Goal: Task Accomplishment & Management: Manage account settings

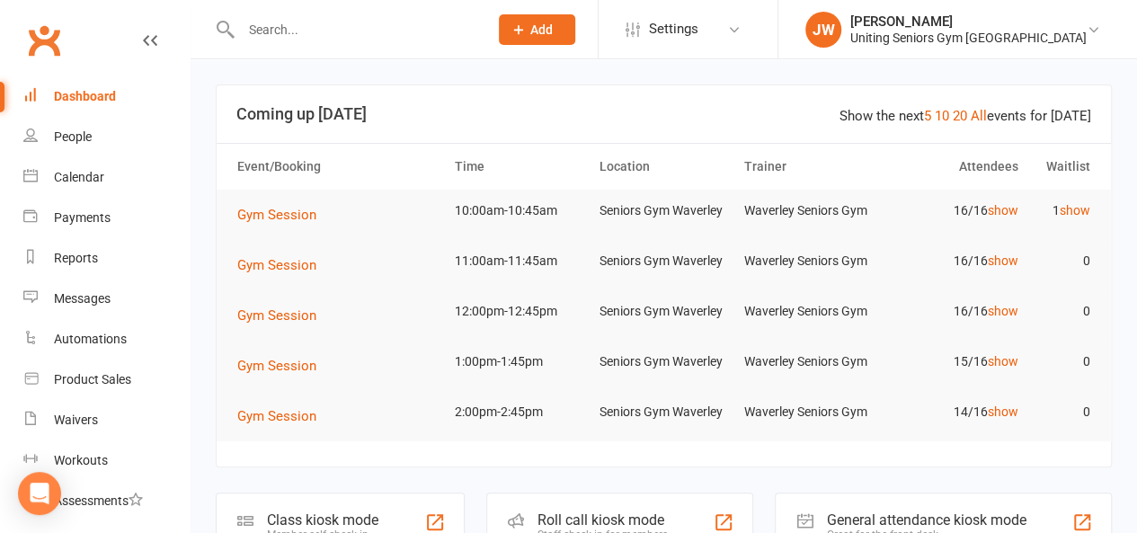
scroll to position [290, 0]
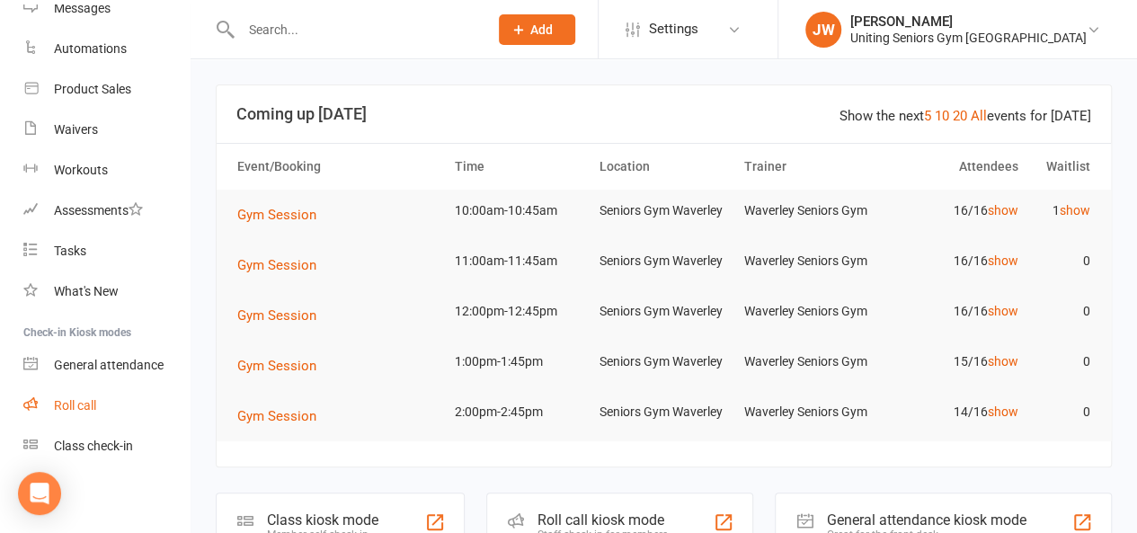
click at [96, 409] on div "Roll call" at bounding box center [75, 405] width 42 height 14
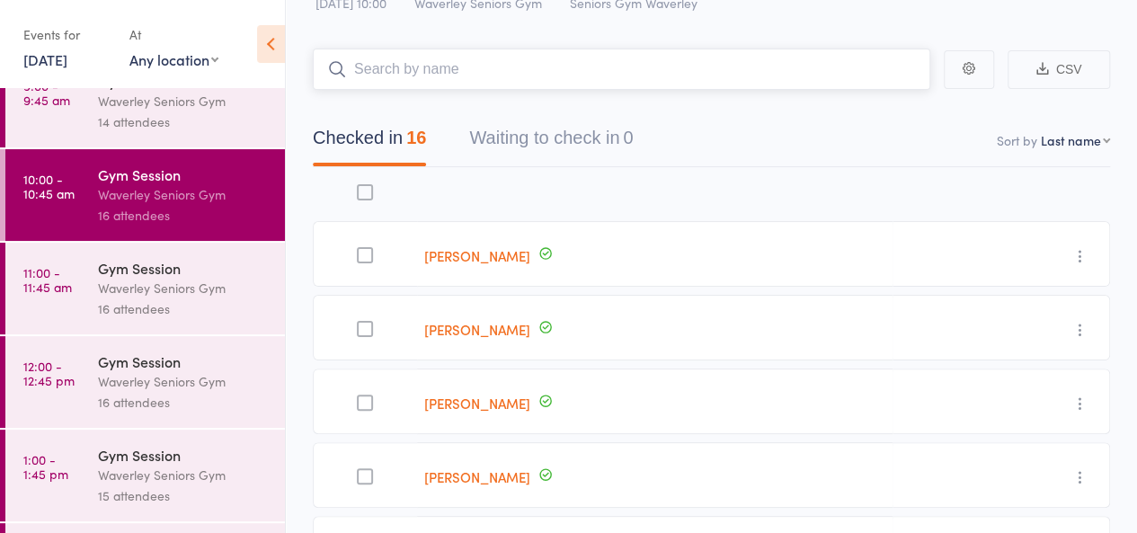
scroll to position [217, 0]
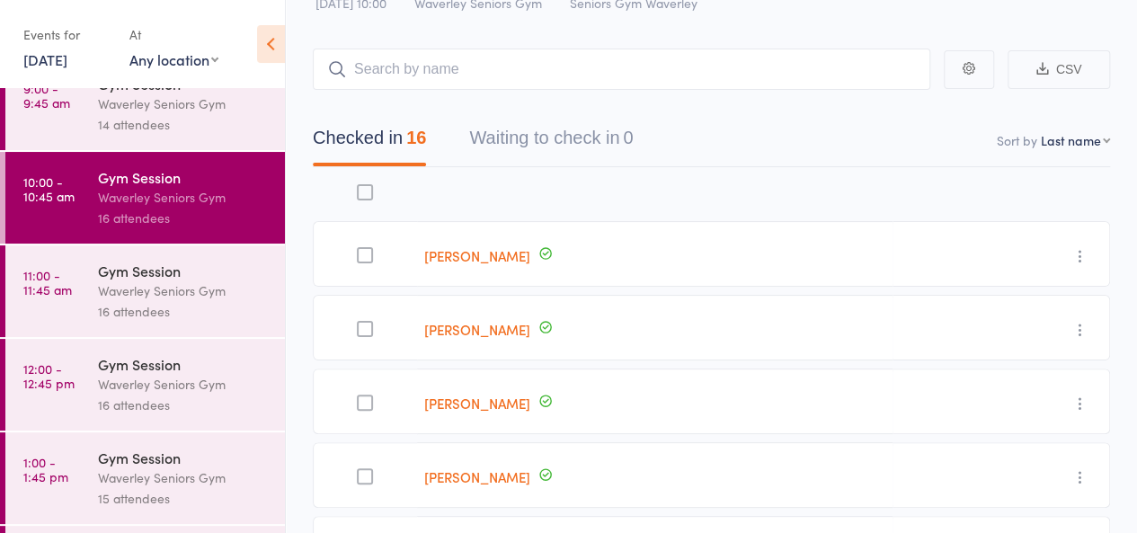
click at [165, 309] on div "16 attendees" at bounding box center [184, 311] width 172 height 21
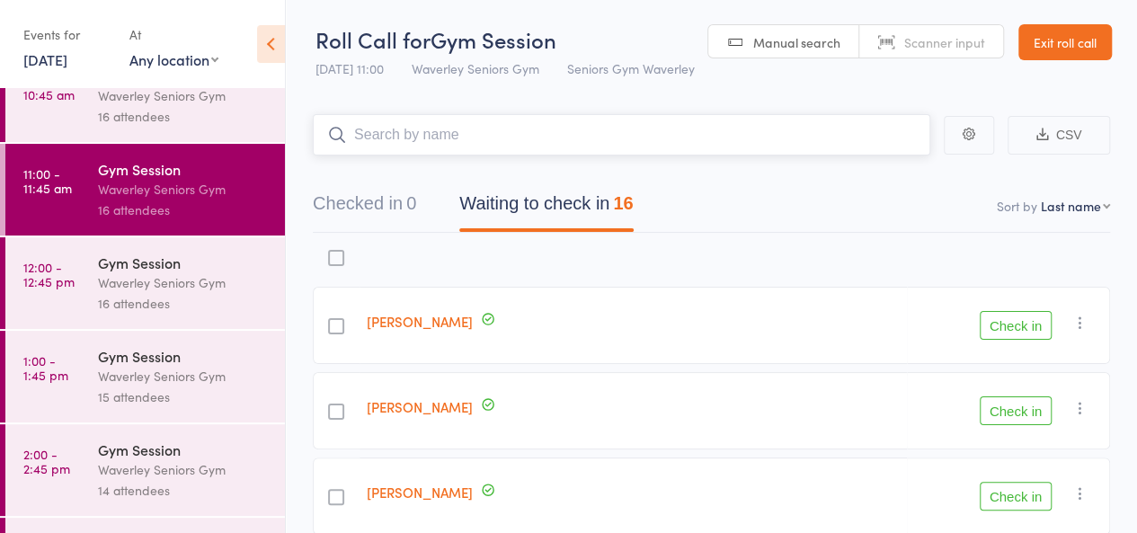
scroll to position [395, 0]
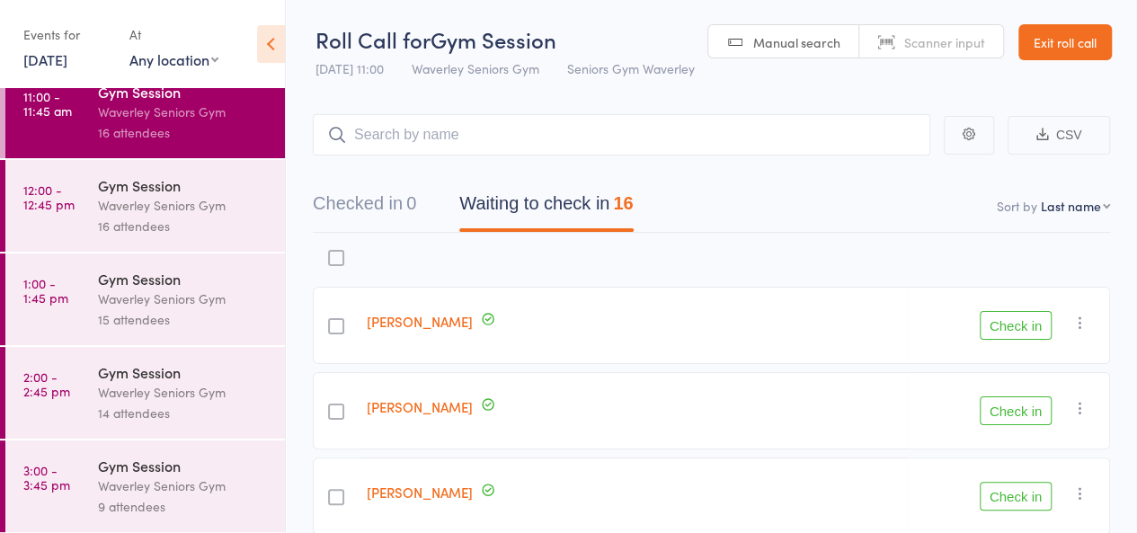
click at [173, 273] on div "Gym Session" at bounding box center [184, 279] width 172 height 20
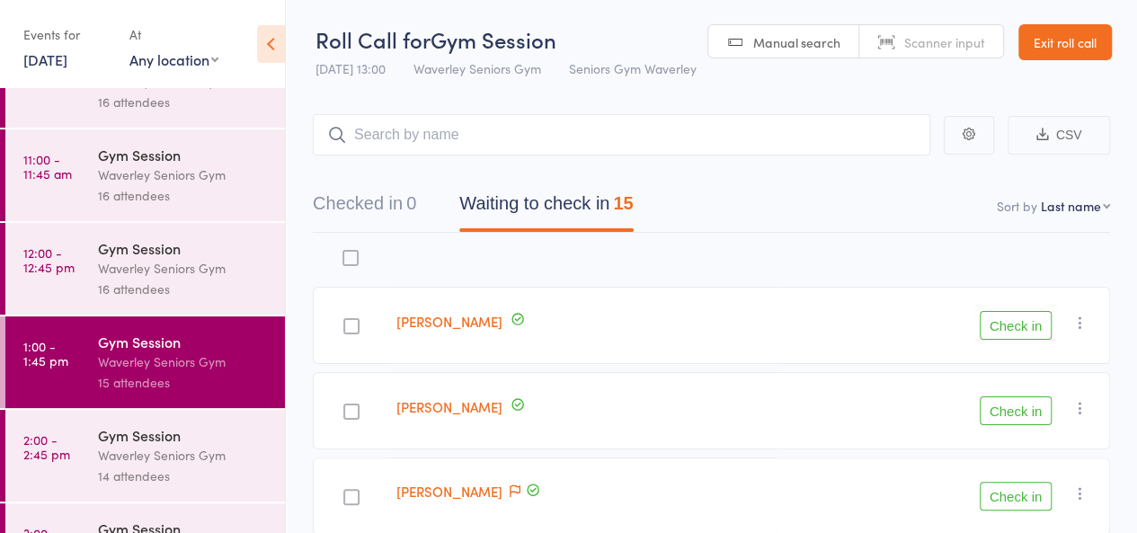
scroll to position [395, 0]
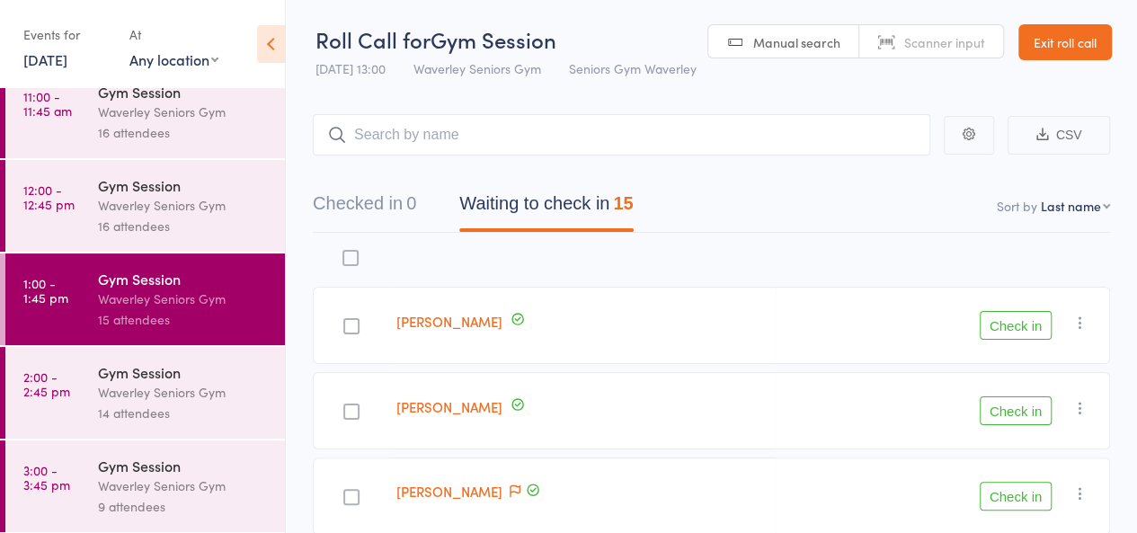
click at [153, 197] on div "Waverley Seniors Gym" at bounding box center [184, 205] width 172 height 21
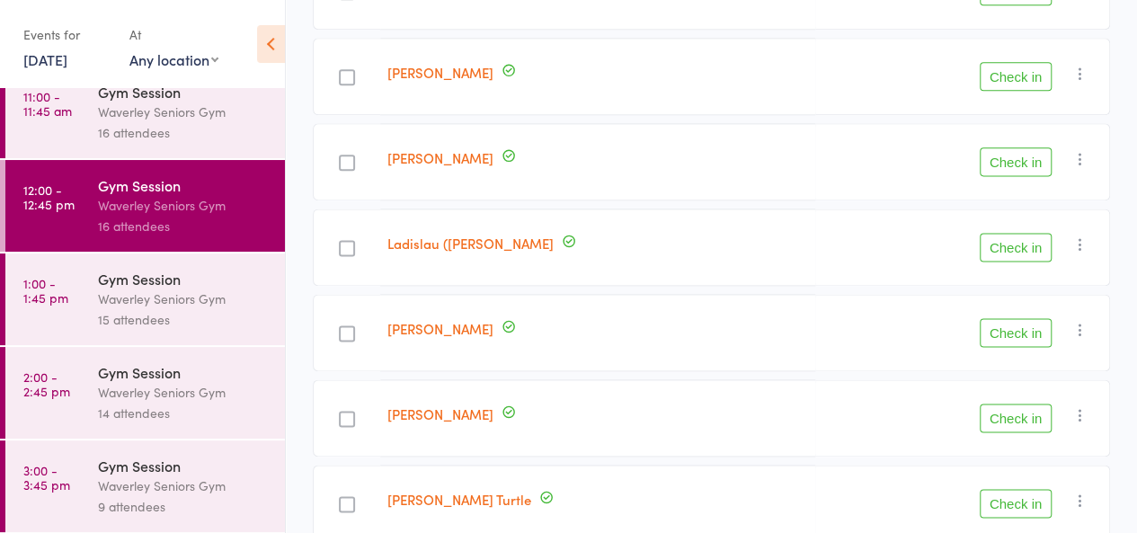
scroll to position [1176, 0]
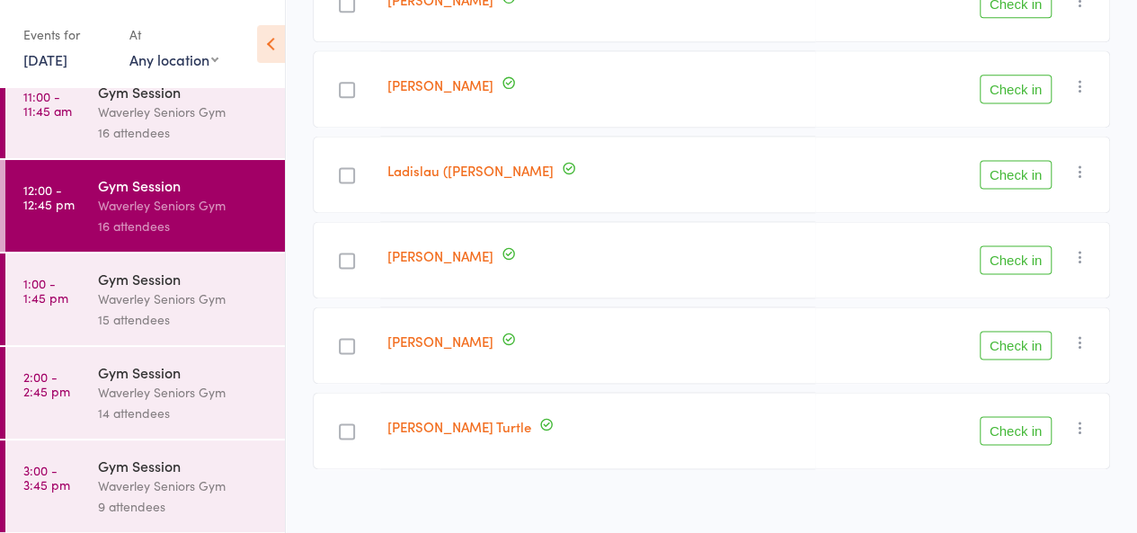
click at [216, 292] on div "Waverley Seniors Gym" at bounding box center [184, 298] width 172 height 21
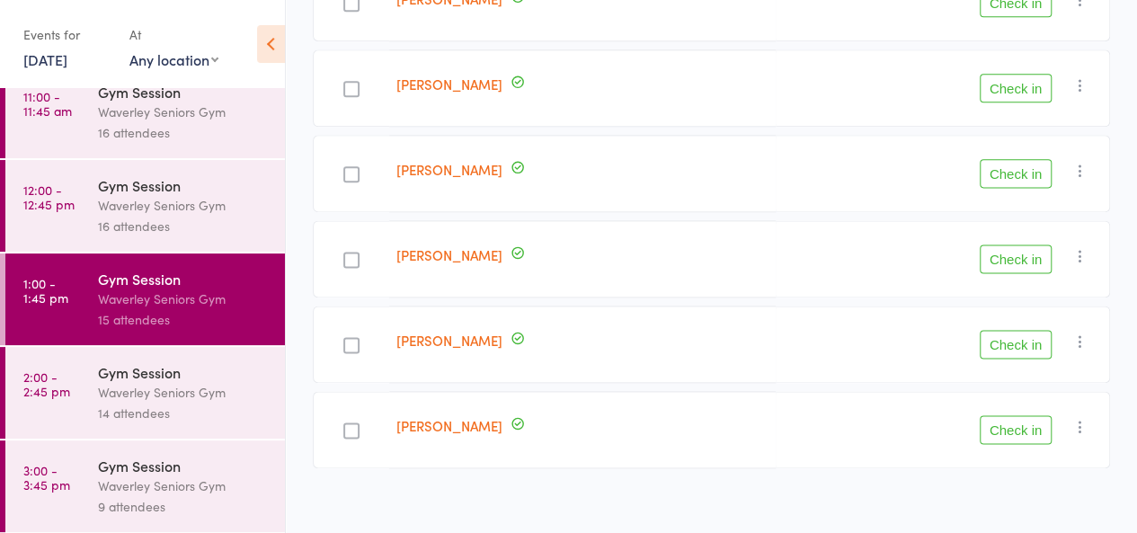
scroll to position [1091, 0]
click at [1082, 419] on icon "button" at bounding box center [1080, 428] width 18 height 18
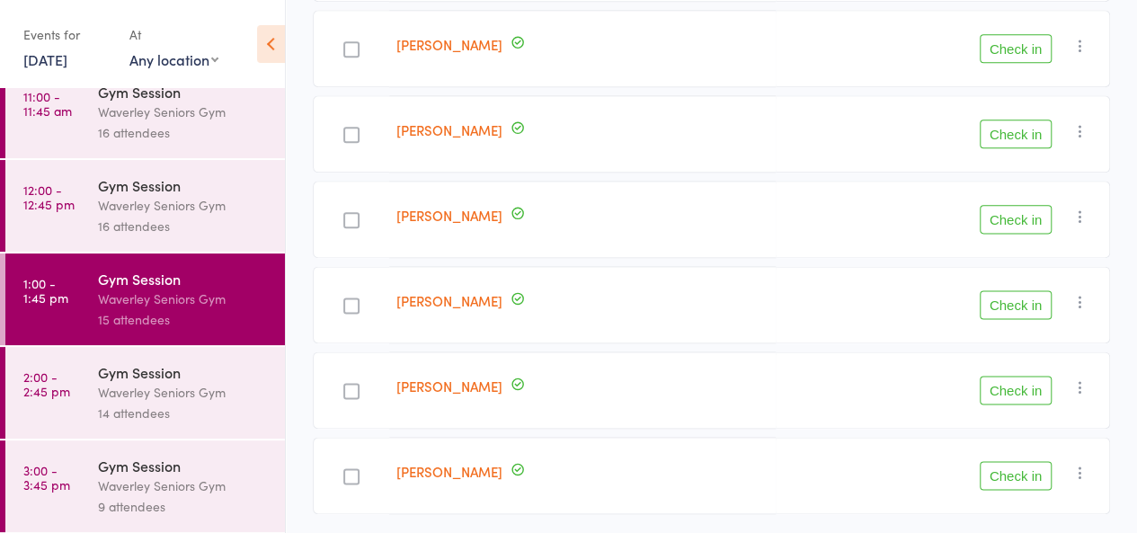
scroll to position [1092, 0]
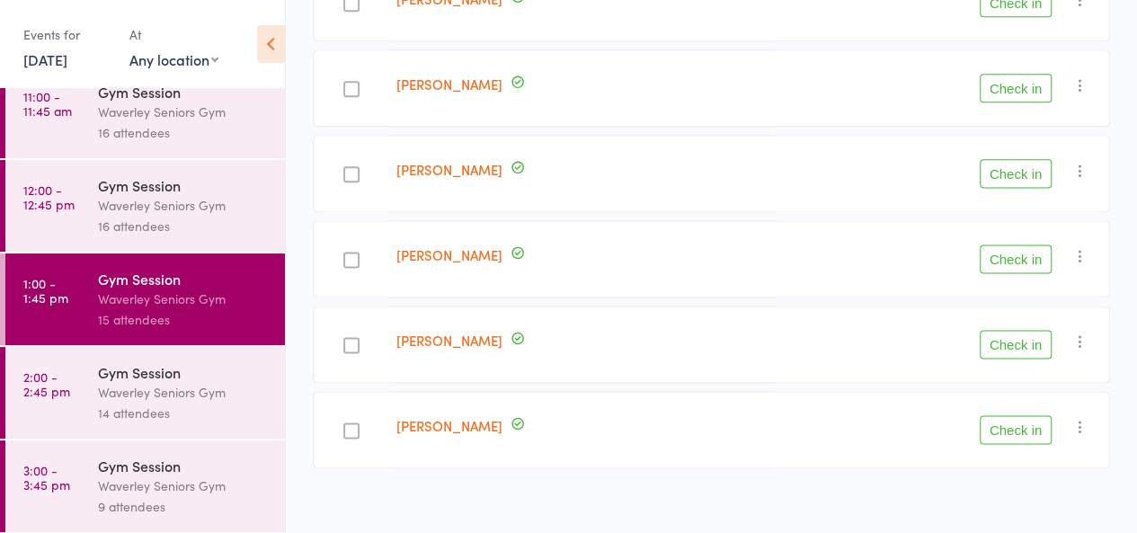
click at [1082, 418] on icon "button" at bounding box center [1080, 427] width 18 height 18
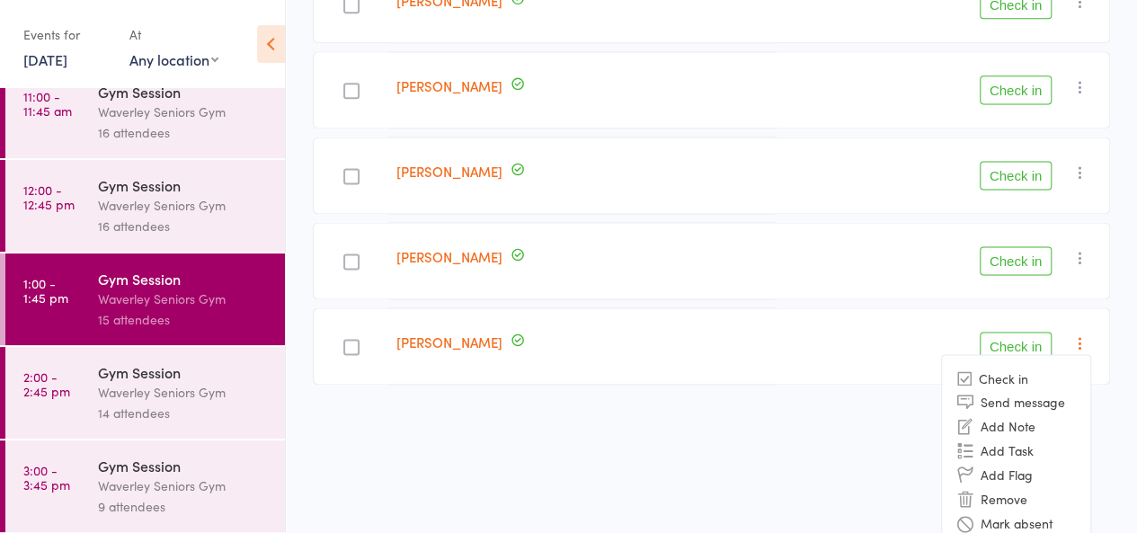
scroll to position [1176, 0]
click at [1014, 492] on li "Remove" at bounding box center [1016, 499] width 148 height 24
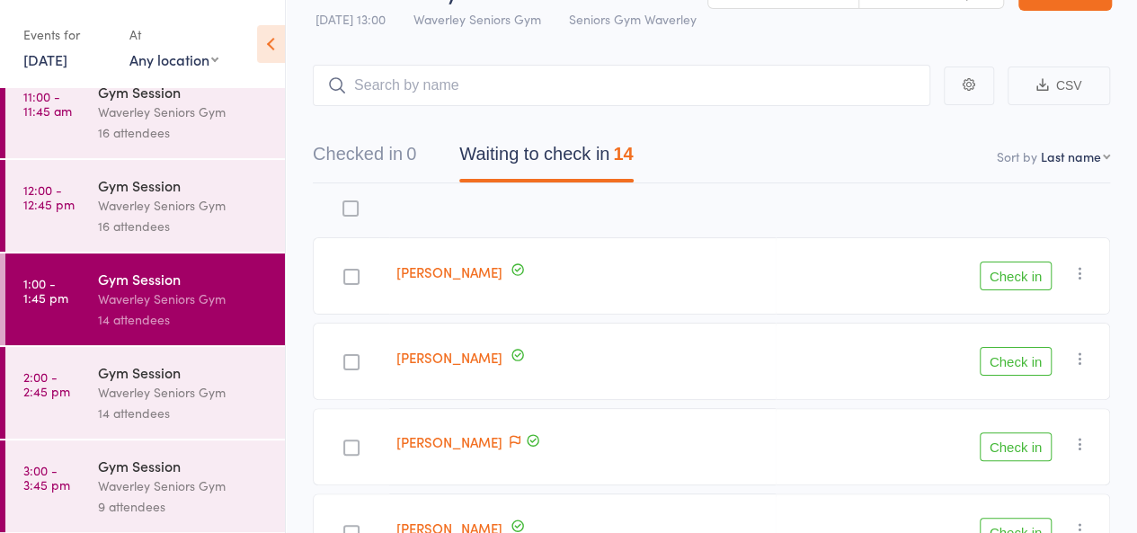
scroll to position [0, 0]
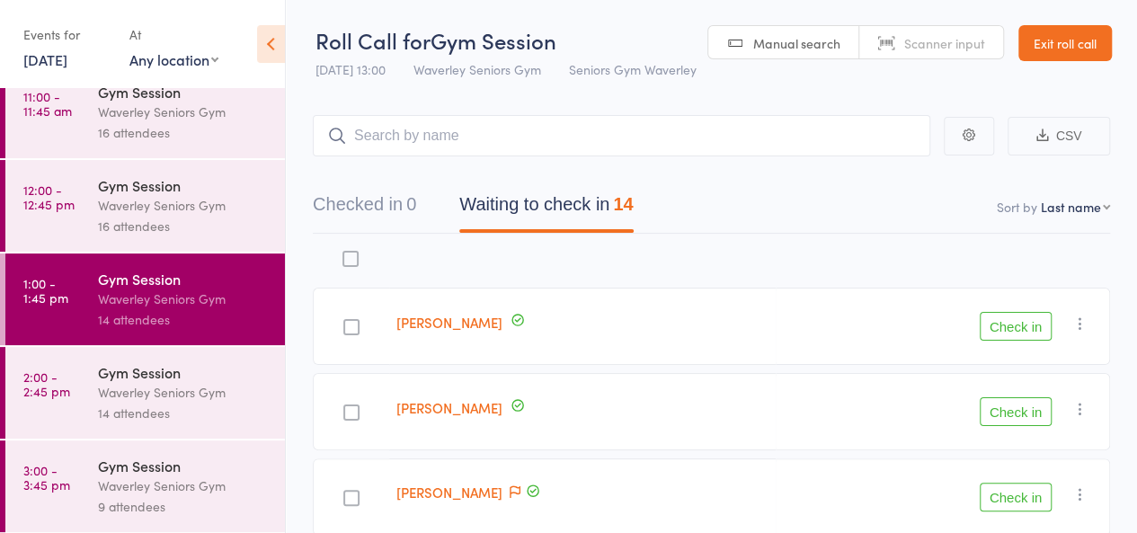
click at [1069, 39] on link "Exit roll call" at bounding box center [1064, 43] width 93 height 36
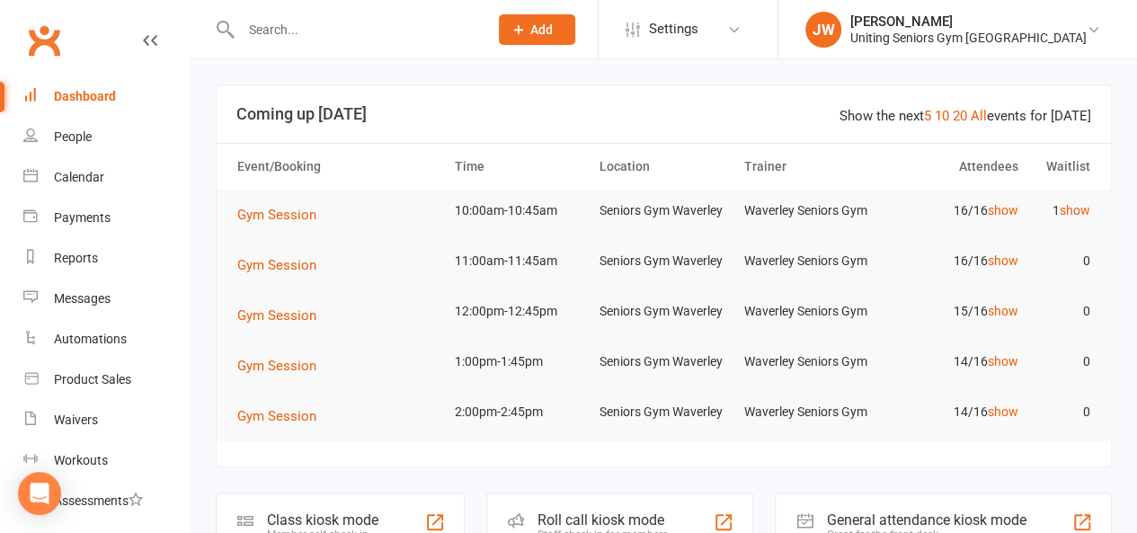
click at [307, 37] on input "text" at bounding box center [355, 29] width 240 height 25
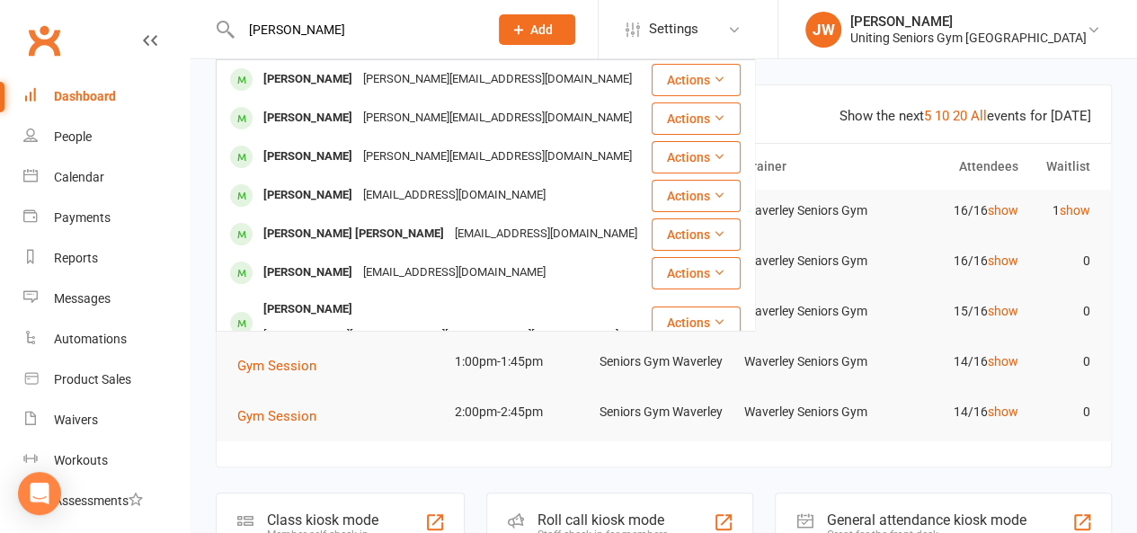
type input "[PERSON_NAME]"
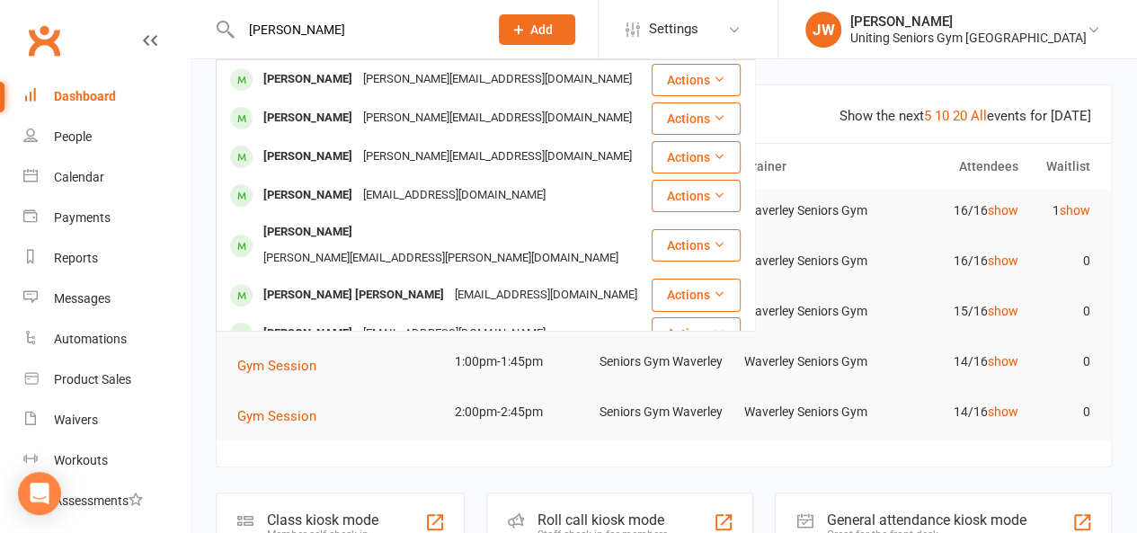
click at [301, 67] on div "[PERSON_NAME]" at bounding box center [308, 80] width 100 height 26
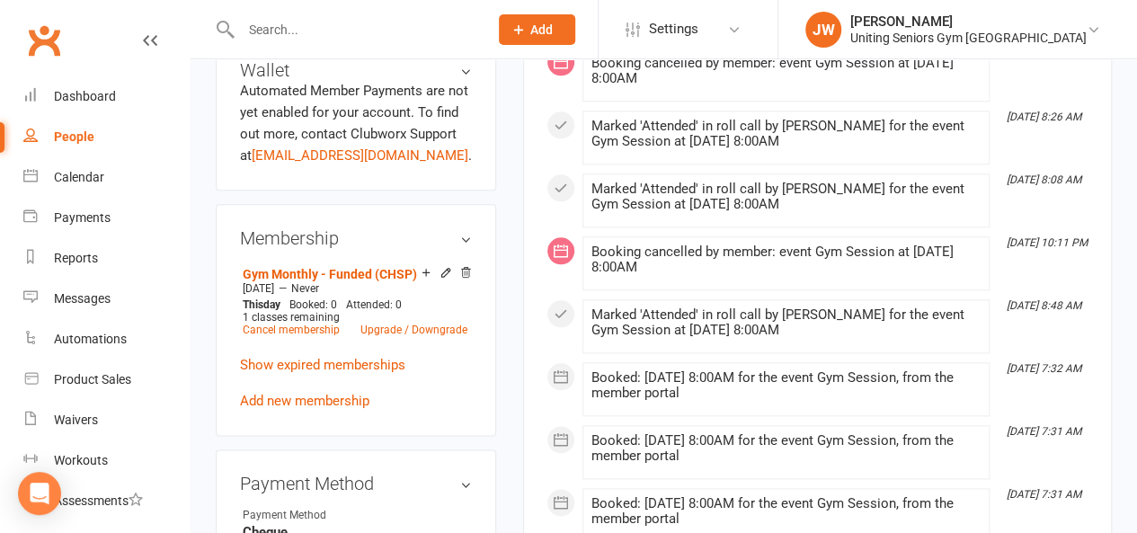
scroll to position [857, 0]
click at [316, 324] on link "Cancel membership" at bounding box center [291, 330] width 97 height 13
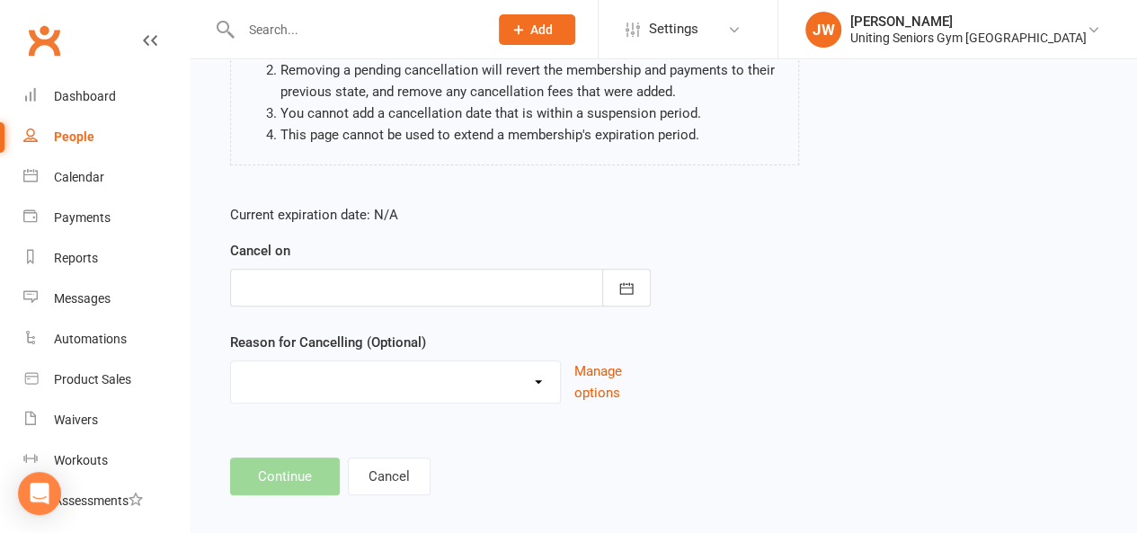
scroll to position [262, 0]
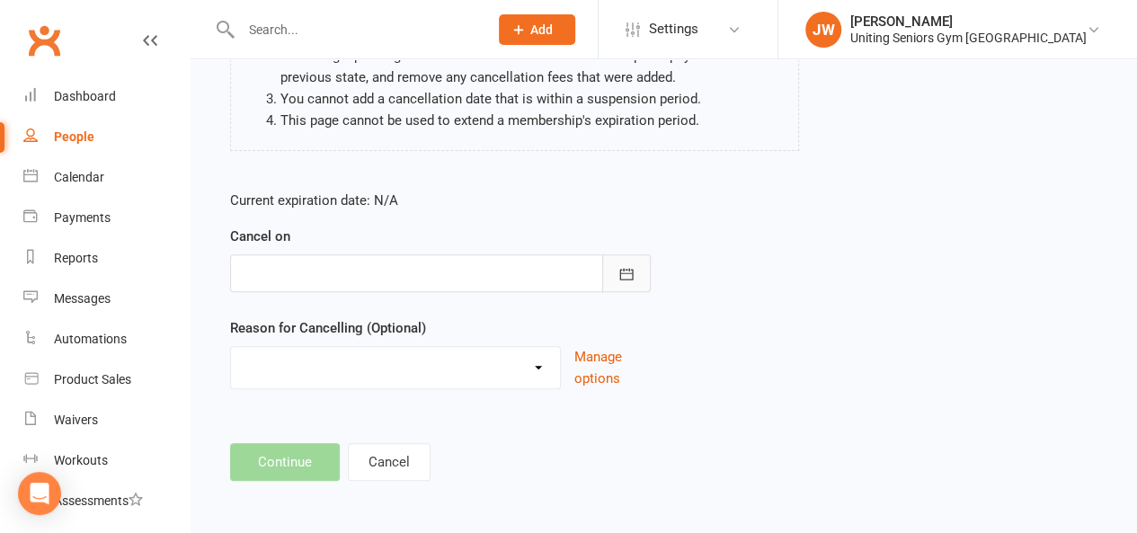
click at [631, 265] on icon "button" at bounding box center [626, 274] width 18 height 18
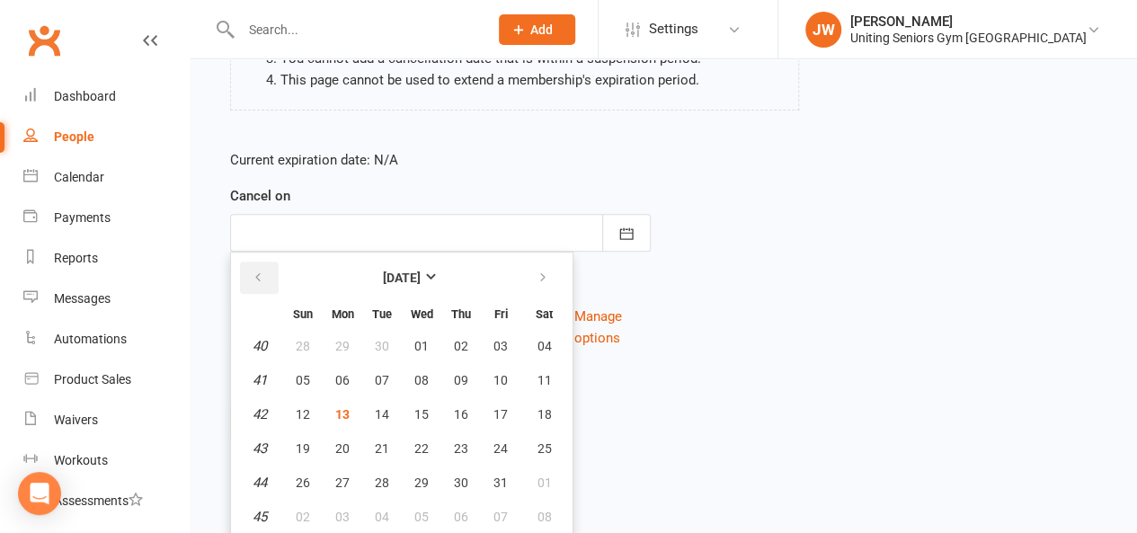
click at [259, 279] on icon "button" at bounding box center [258, 278] width 13 height 14
click at [552, 448] on button "27" at bounding box center [544, 448] width 46 height 32
type input "[DATE]"
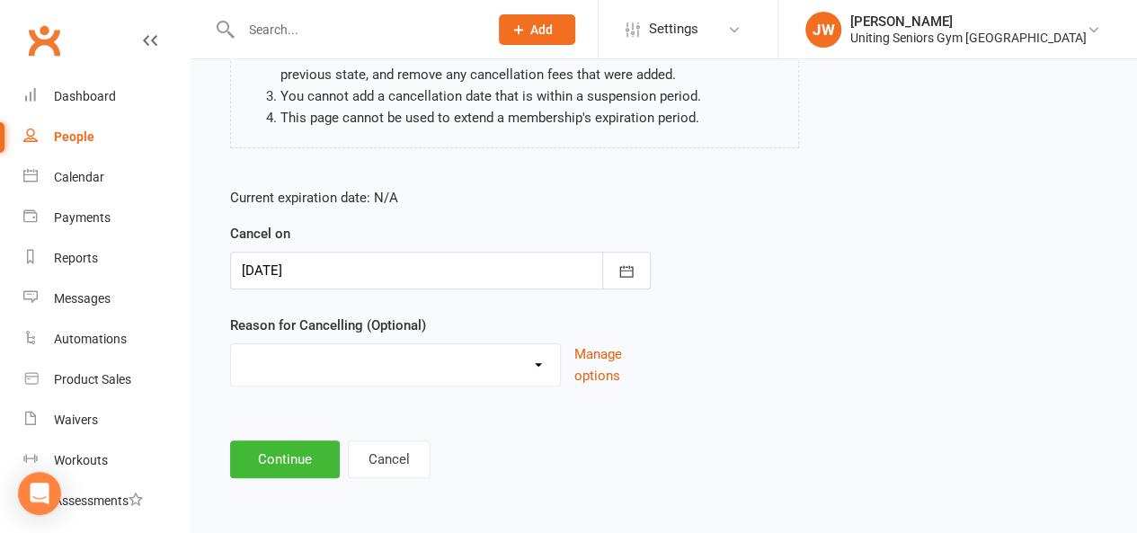
scroll to position [262, 0]
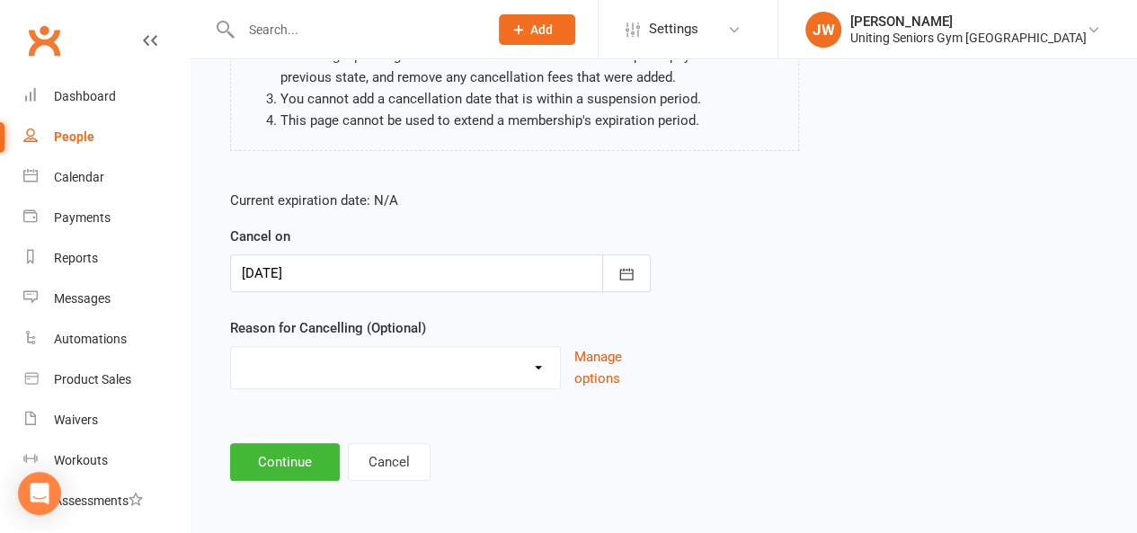
click at [453, 347] on select "Health reasons Holiday Injury Other Other reason" at bounding box center [395, 365] width 329 height 36
select select "0"
click at [231, 347] on select "Health reasons Holiday Injury Other Other reason" at bounding box center [395, 365] width 329 height 36
click at [306, 460] on button "Continue" at bounding box center [285, 462] width 110 height 38
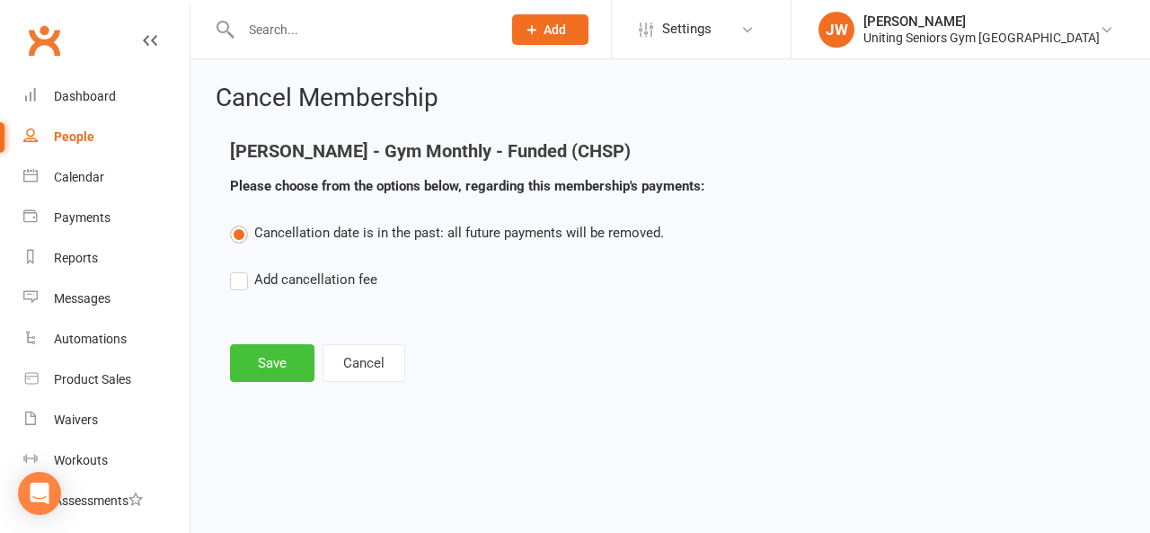
click at [272, 374] on button "Save" at bounding box center [272, 363] width 84 height 38
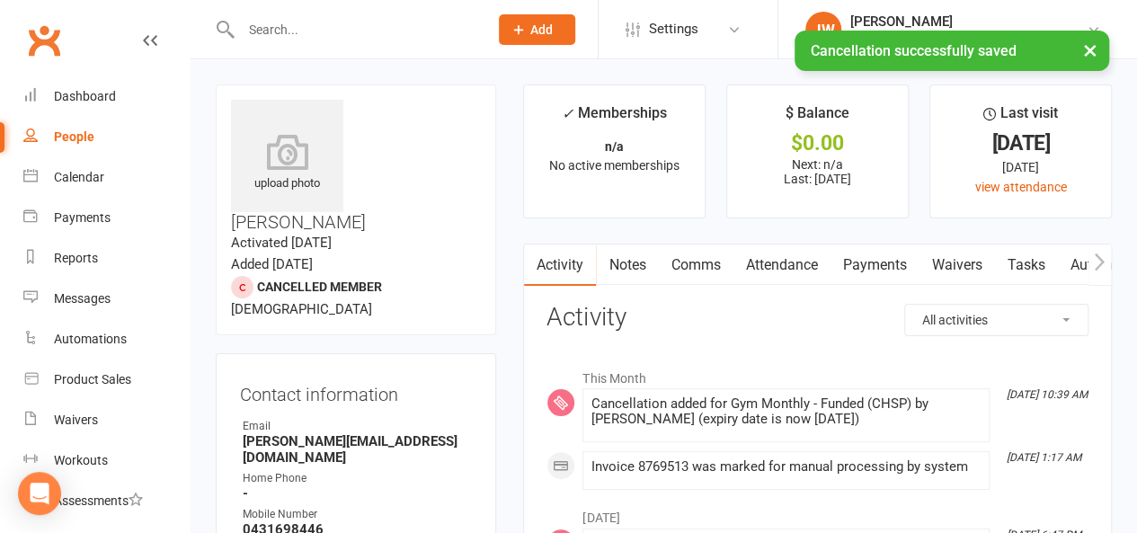
click at [279, 22] on input "text" at bounding box center [355, 29] width 240 height 25
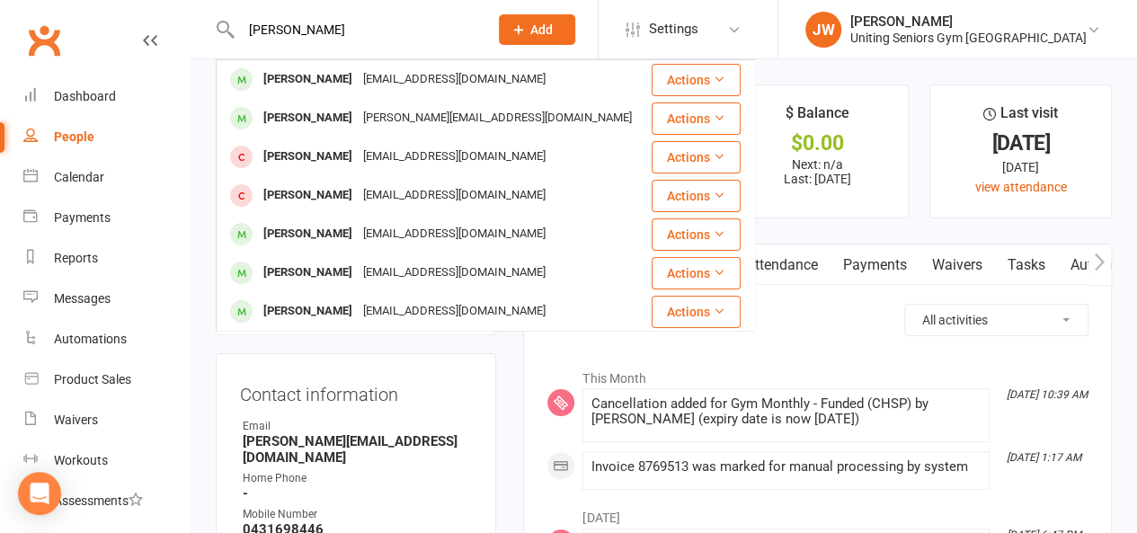
type input "[PERSON_NAME]"
click at [304, 85] on div "[PERSON_NAME]" at bounding box center [308, 80] width 100 height 26
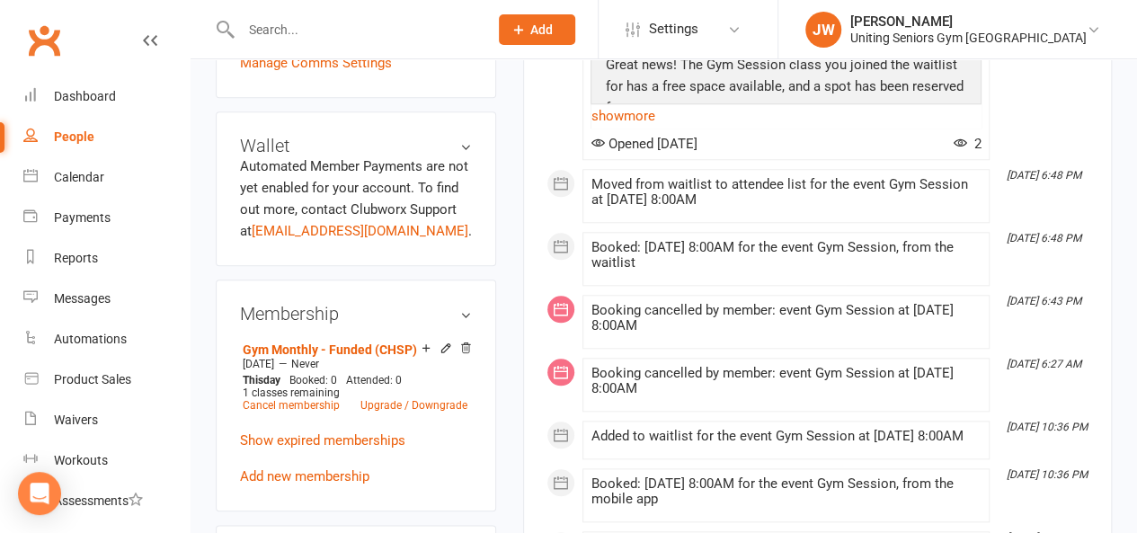
scroll to position [778, 0]
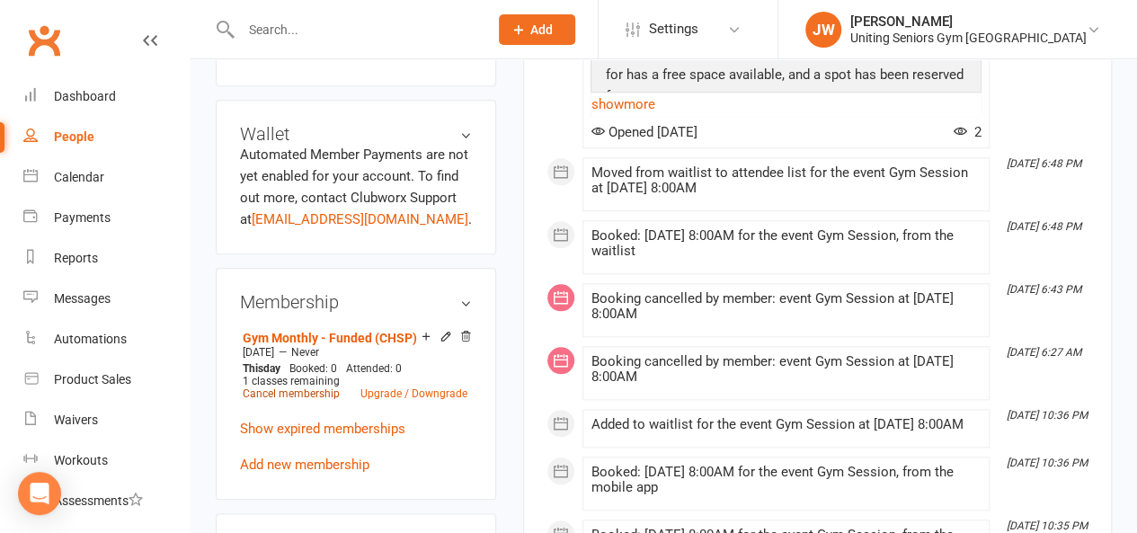
click at [320, 387] on link "Cancel membership" at bounding box center [291, 393] width 97 height 13
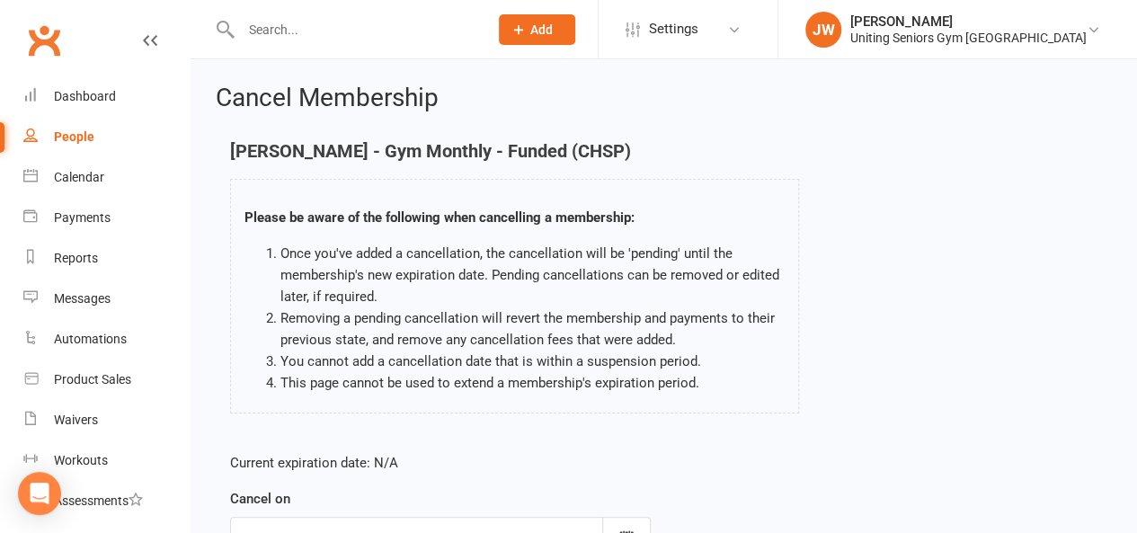
scroll to position [40, 0]
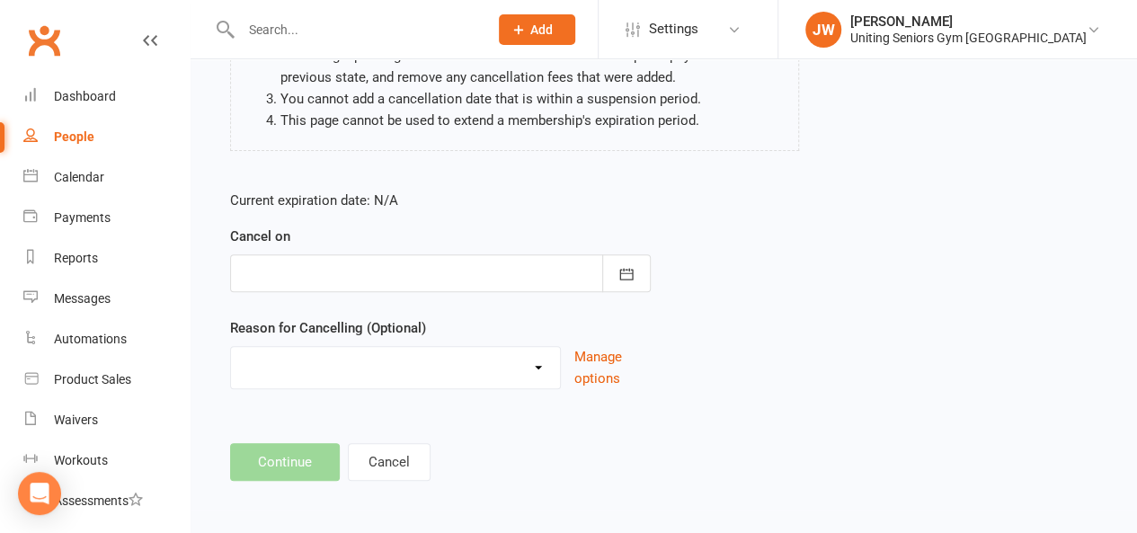
click at [354, 280] on div at bounding box center [440, 273] width 421 height 38
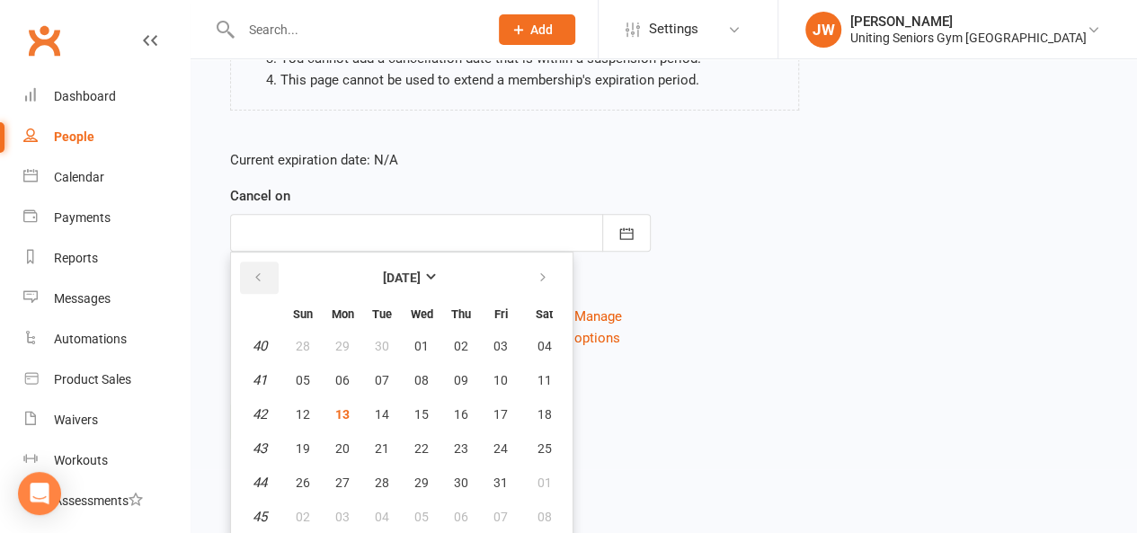
click at [253, 279] on icon "button" at bounding box center [258, 278] width 13 height 14
click at [539, 447] on span "27" at bounding box center [544, 448] width 14 height 14
type input "[DATE]"
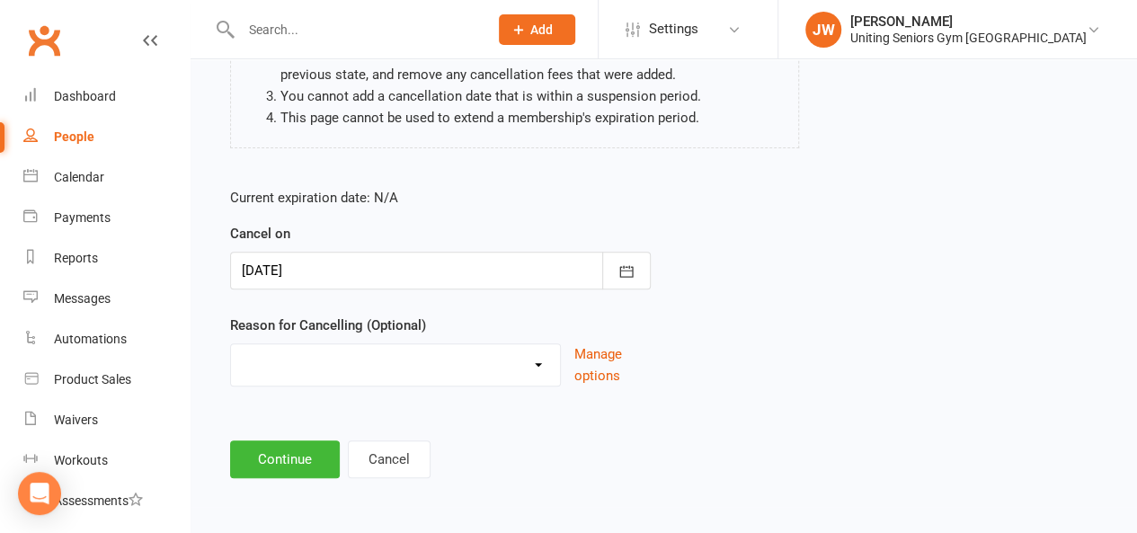
scroll to position [262, 0]
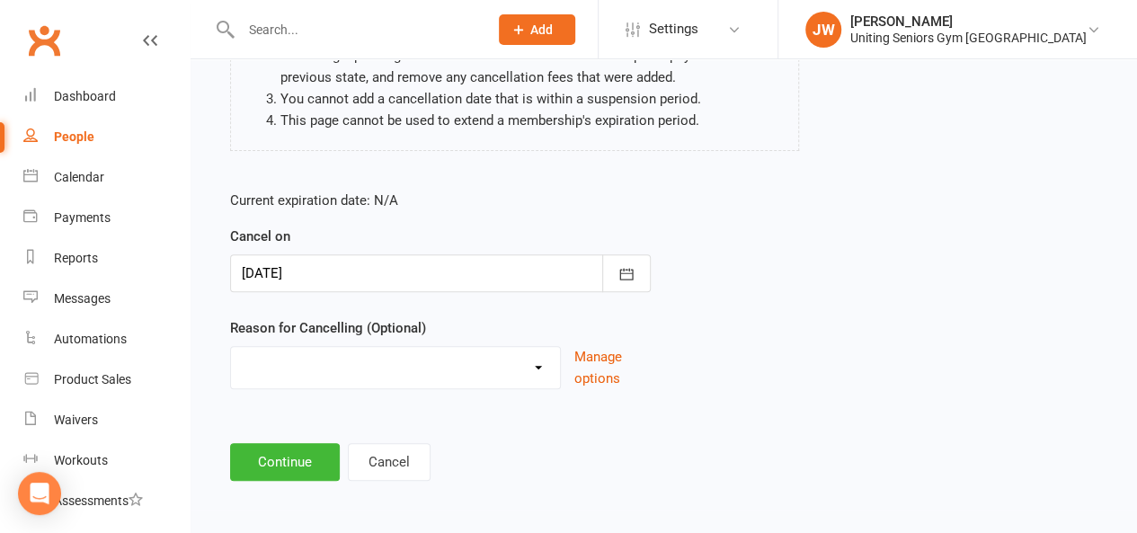
click at [319, 366] on select "Health reasons Holiday Injury Other Other reason" at bounding box center [395, 365] width 329 height 36
click at [295, 365] on select "Health reasons Holiday Injury Other Other reason" at bounding box center [395, 365] width 329 height 36
select select "4"
click at [231, 347] on select "Health reasons Holiday Injury Other Other reason" at bounding box center [395, 365] width 329 height 36
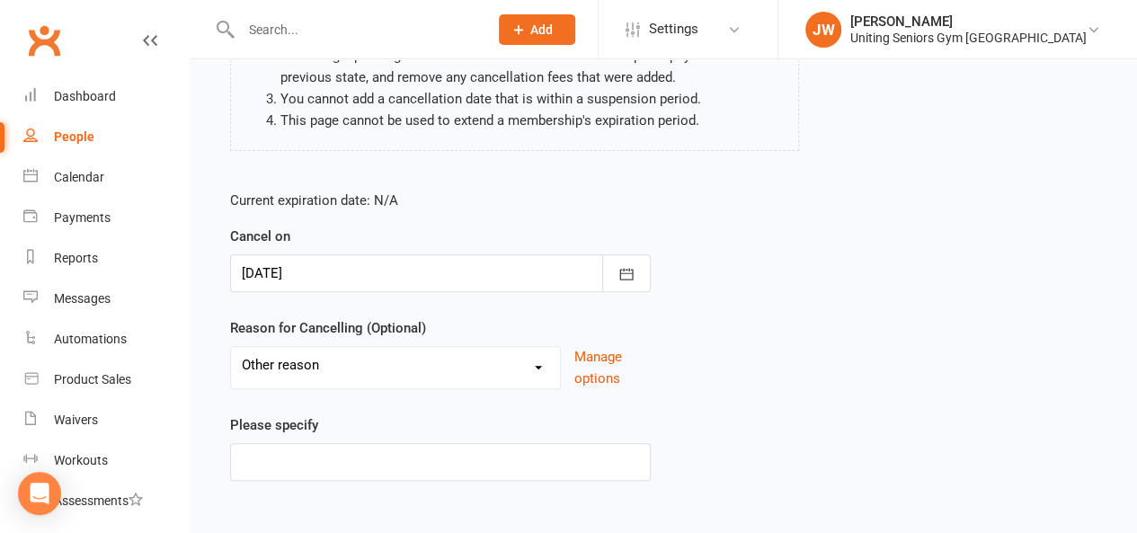
scroll to position [354, 0]
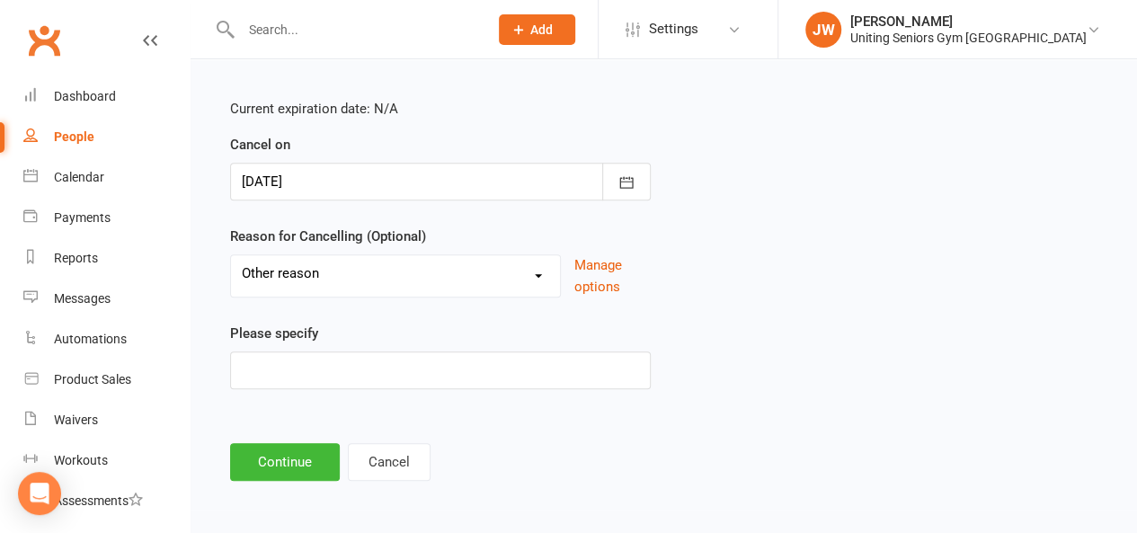
click at [302, 334] on label "Please specify" at bounding box center [274, 334] width 88 height 22
click at [309, 363] on input at bounding box center [440, 370] width 421 height 38
type input "Taking care of family"
click at [320, 458] on button "Continue" at bounding box center [285, 462] width 110 height 38
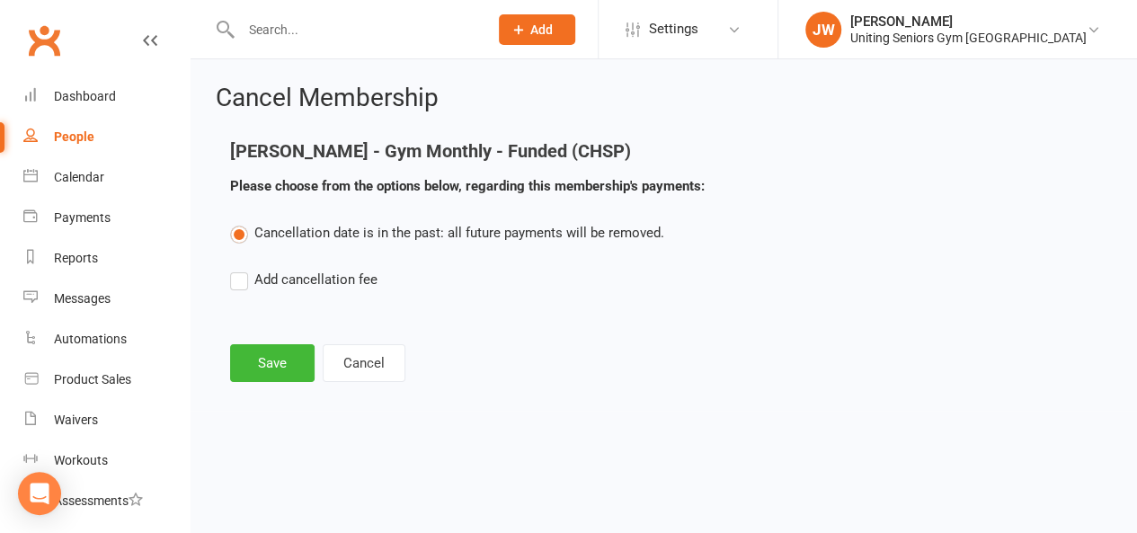
scroll to position [0, 0]
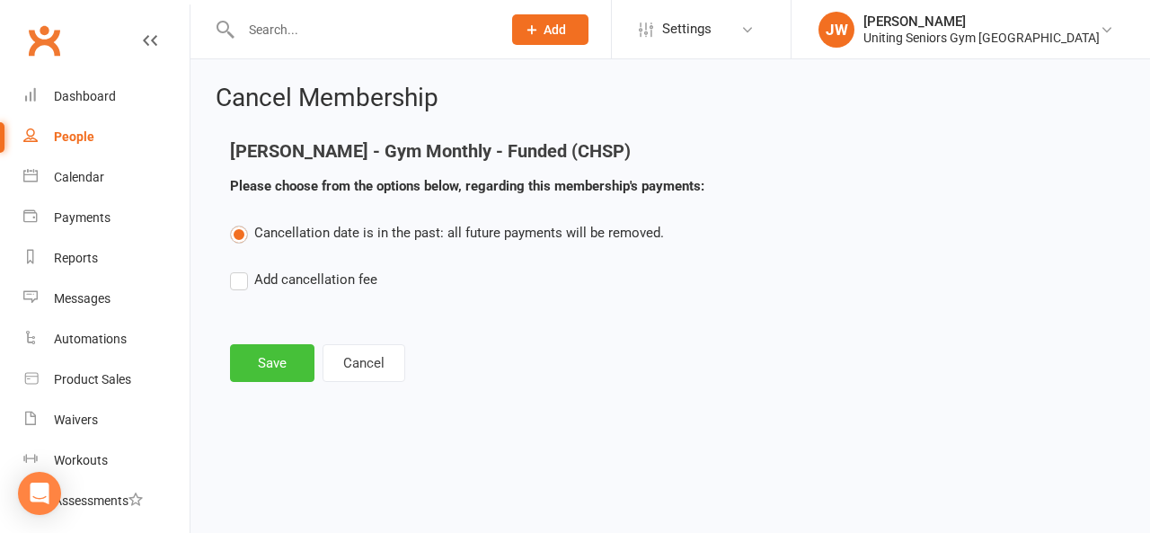
click at [276, 364] on button "Save" at bounding box center [272, 363] width 84 height 38
